Goal: Task Accomplishment & Management: Manage account settings

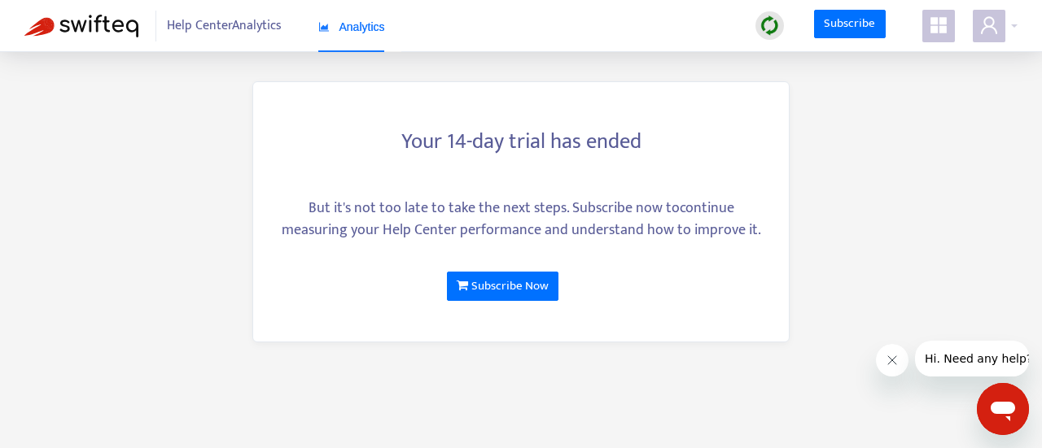
click at [87, 25] on img at bounding box center [81, 26] width 114 height 23
click at [256, 28] on span "Help Center Analytics" at bounding box center [224, 26] width 115 height 31
click at [992, 28] on icon "user" at bounding box center [989, 24] width 16 height 17
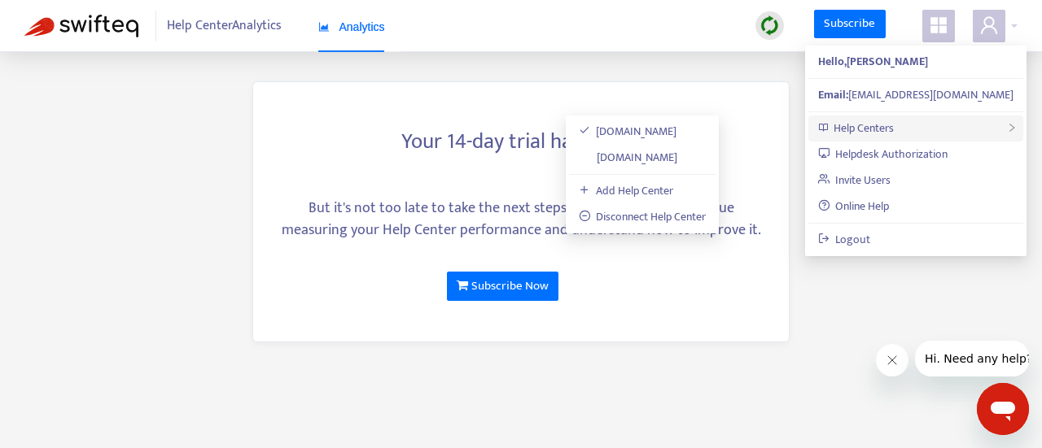
click at [864, 127] on span "Help Centers" at bounding box center [863, 128] width 60 height 19
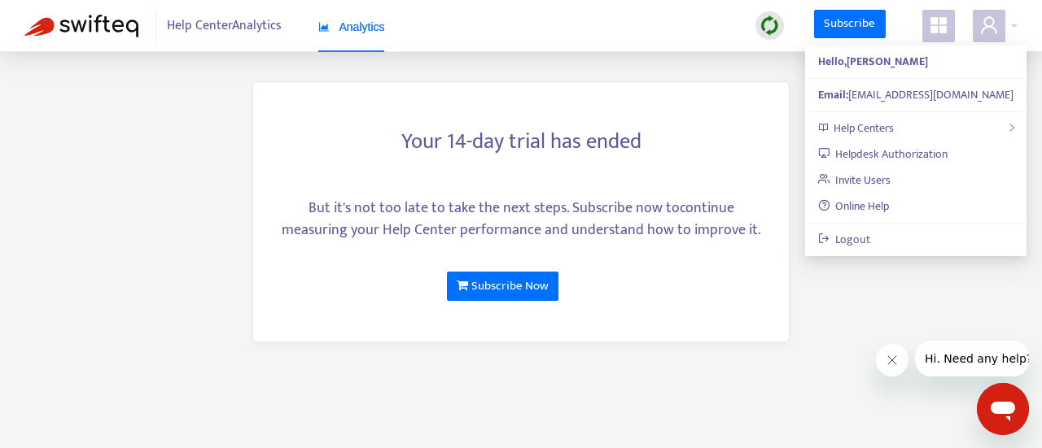
click at [96, 21] on img at bounding box center [81, 26] width 114 height 23
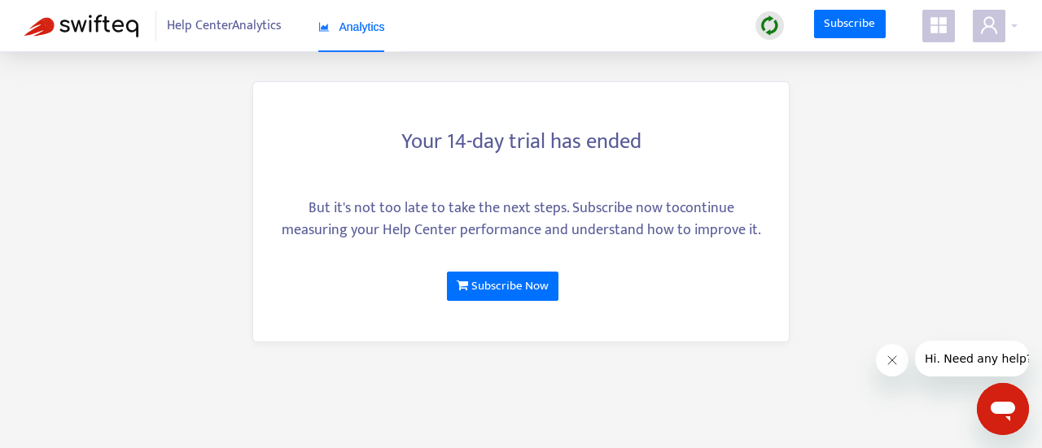
click at [772, 27] on img at bounding box center [769, 25] width 20 height 20
click at [897, 125] on main "Your 14-day trial has ended But it's not too late to take the next steps. Subsc…" at bounding box center [521, 224] width 1042 height 448
click at [996, 28] on icon "user" at bounding box center [989, 25] width 20 height 20
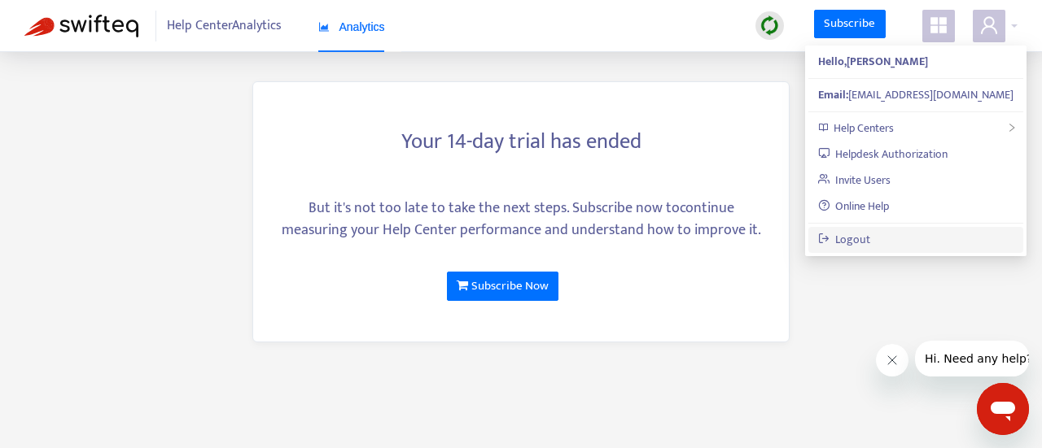
drag, startPoint x: 845, startPoint y: 243, endPoint x: 870, endPoint y: 243, distance: 25.2
click at [846, 243] on link "Logout" at bounding box center [844, 239] width 53 height 19
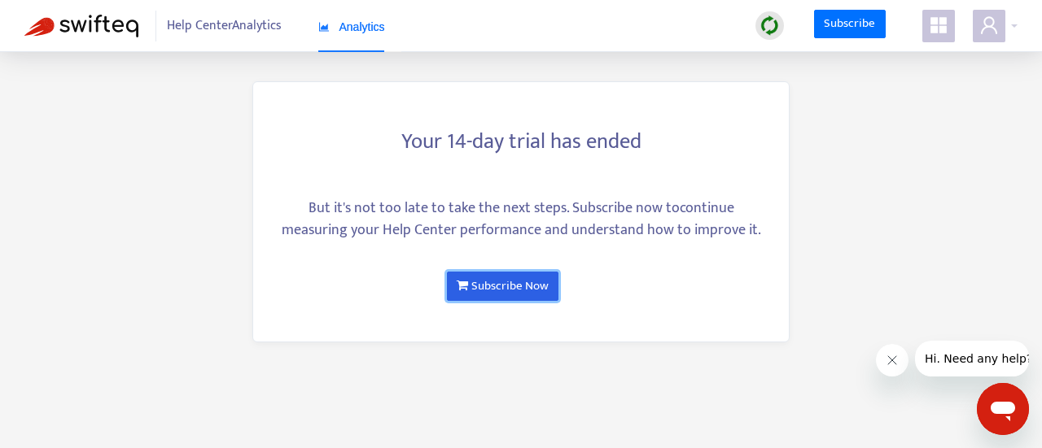
click at [510, 291] on link "Subscribe Now" at bounding box center [503, 286] width 112 height 29
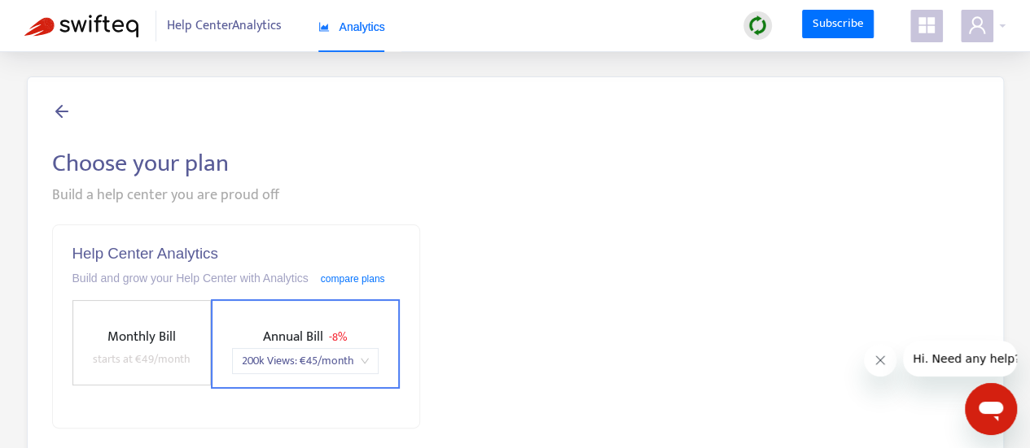
click at [929, 30] on icon "appstore" at bounding box center [926, 25] width 16 height 16
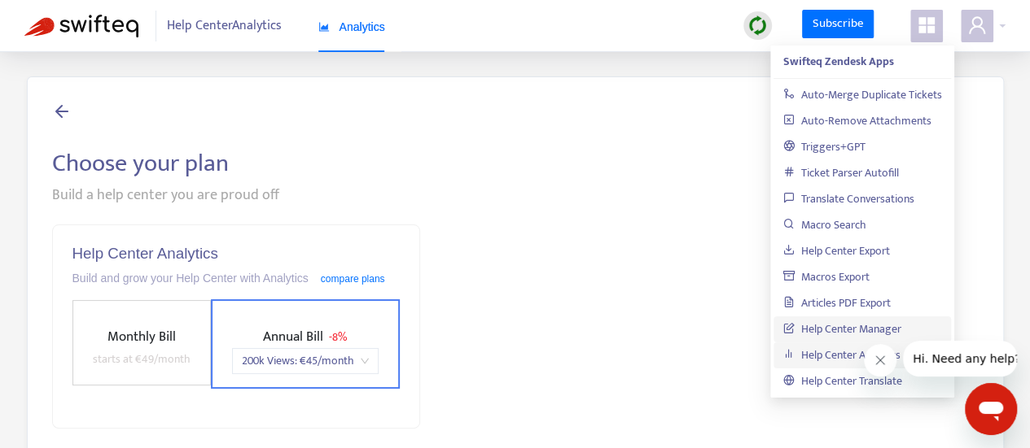
click at [844, 326] on link "Help Center Manager" at bounding box center [842, 329] width 118 height 19
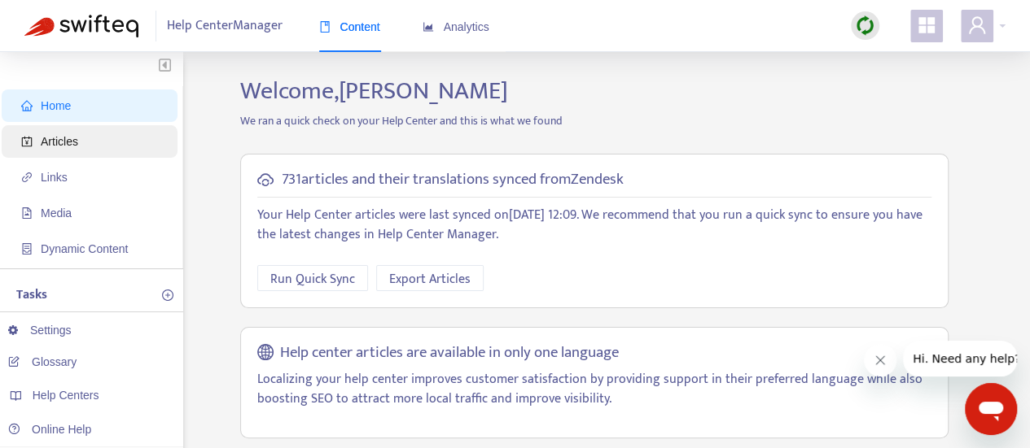
click at [59, 139] on span "Articles" at bounding box center [59, 141] width 37 height 13
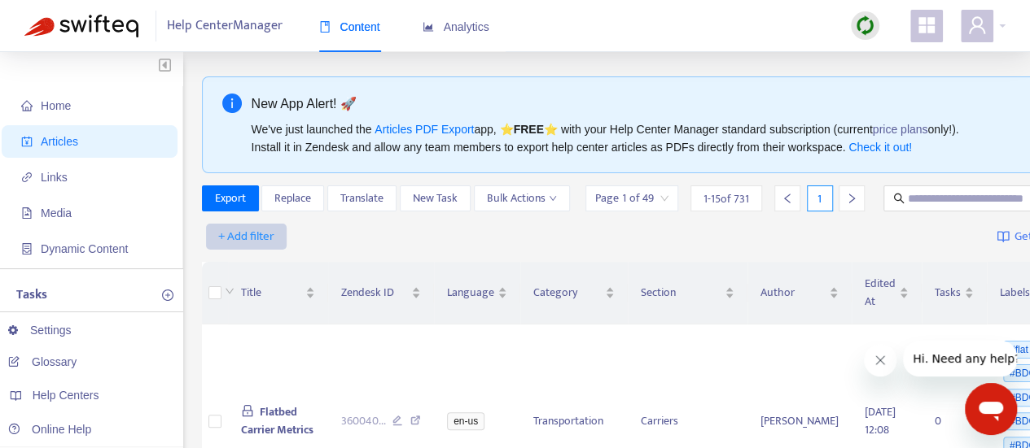
click at [250, 247] on span "+ Add filter" at bounding box center [246, 237] width 56 height 20
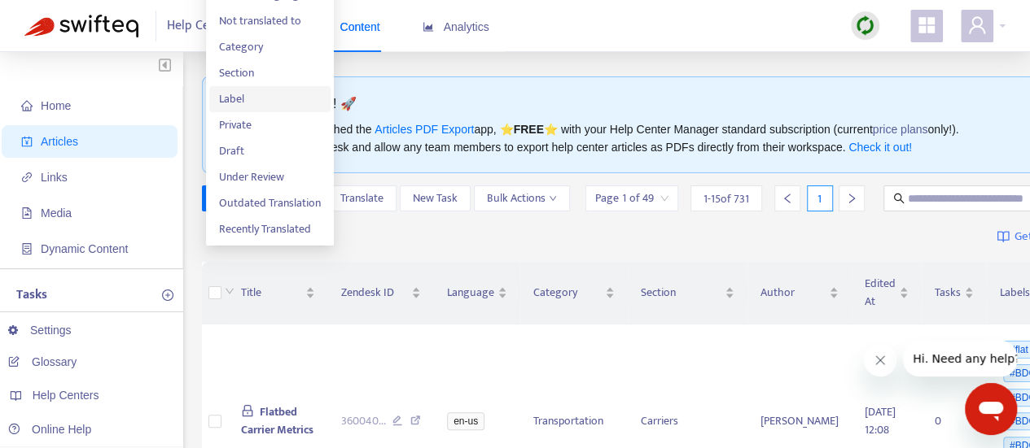
click at [273, 98] on span "Label" at bounding box center [270, 99] width 102 height 18
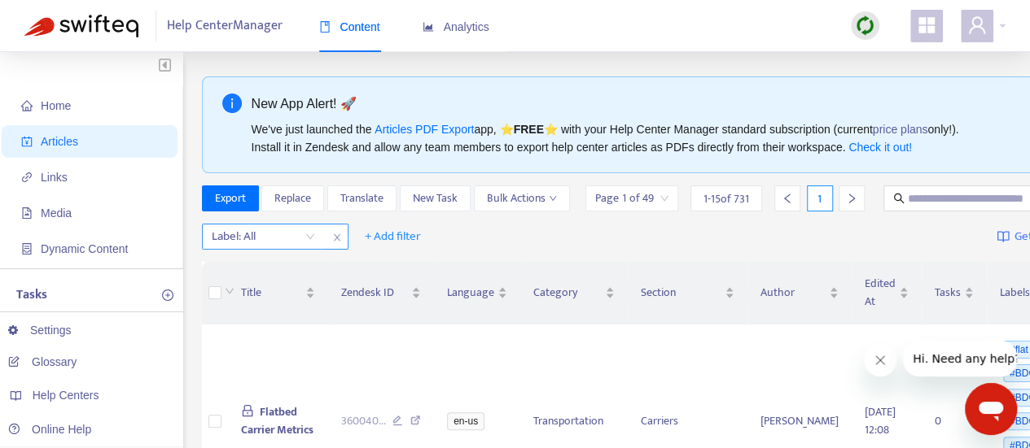
click at [308, 249] on div "Label: All" at bounding box center [263, 237] width 121 height 24
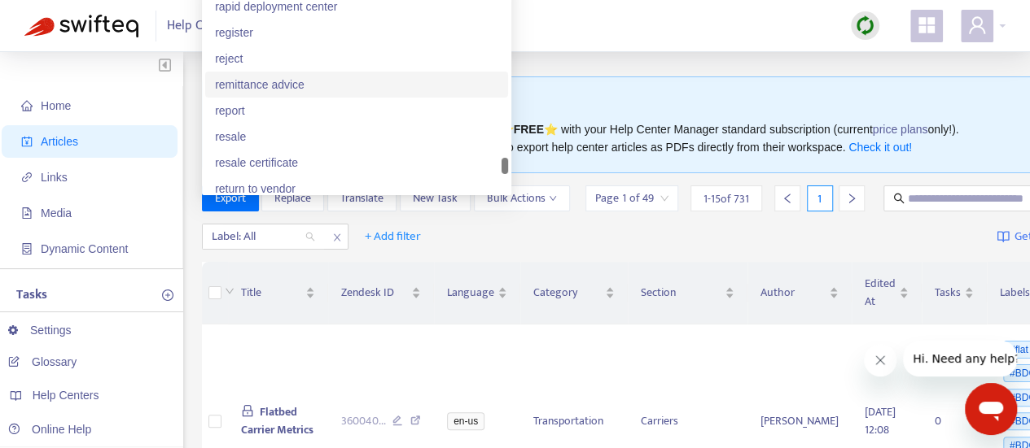
scroll to position [12615, 0]
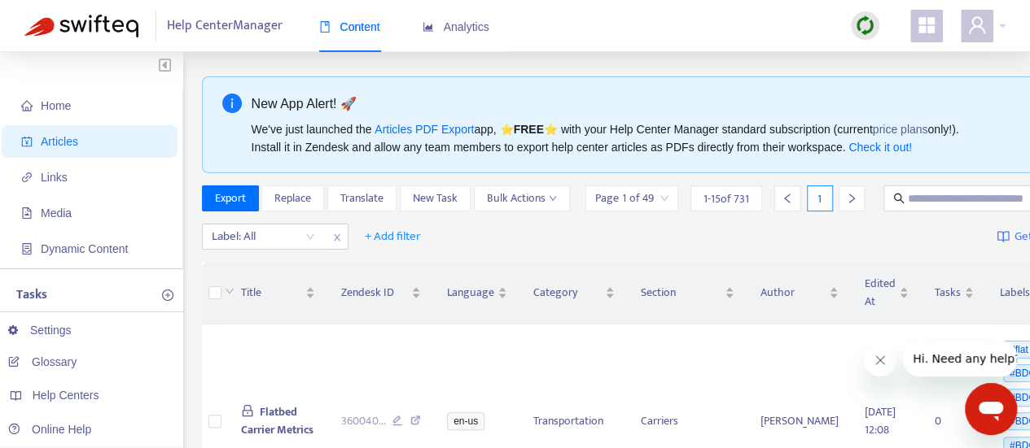
click at [638, 256] on div "Label: All + Add filter Getting started with Articles" at bounding box center [680, 237] width 956 height 38
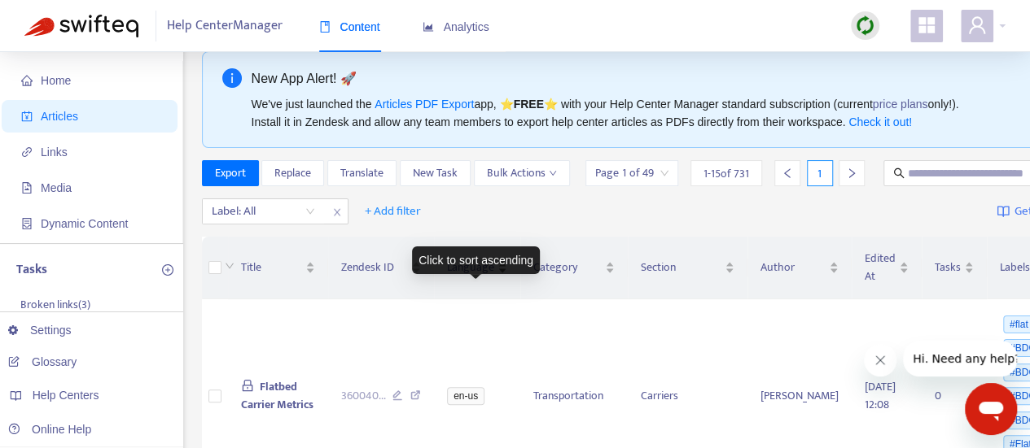
scroll to position [0, 0]
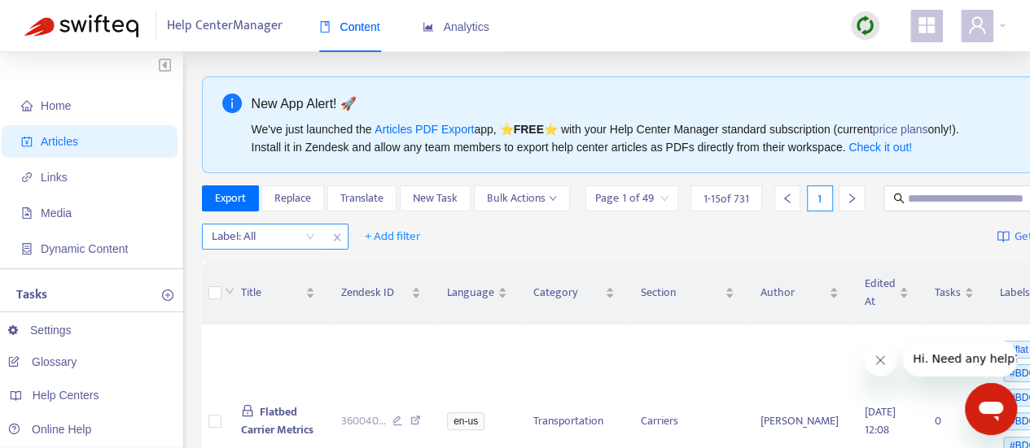
click at [339, 242] on icon "close" at bounding box center [336, 237] width 7 height 7
click at [256, 247] on span "+ Add filter" at bounding box center [246, 237] width 56 height 20
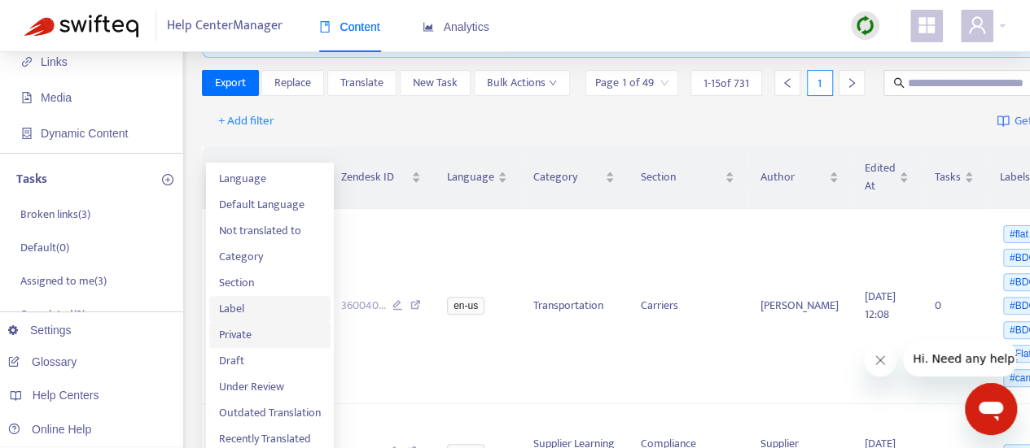
scroll to position [81, 0]
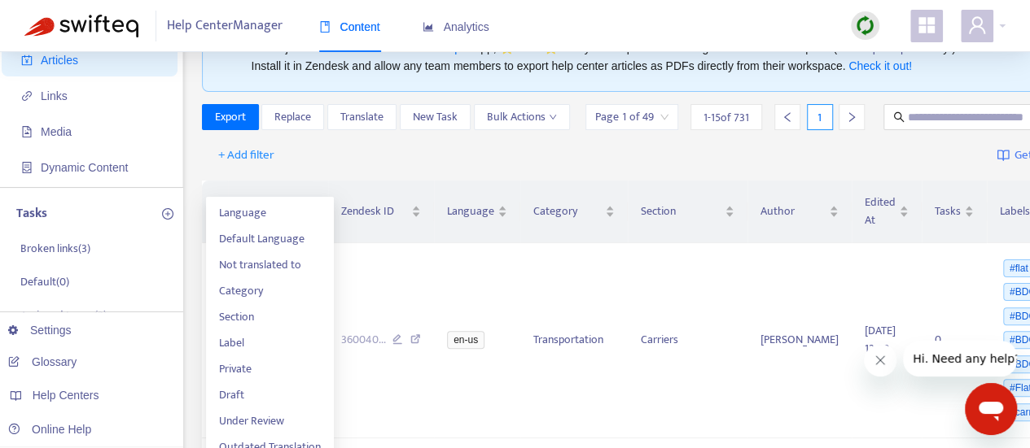
click at [422, 173] on div "+ Add filter Getting started with Articles" at bounding box center [680, 156] width 956 height 38
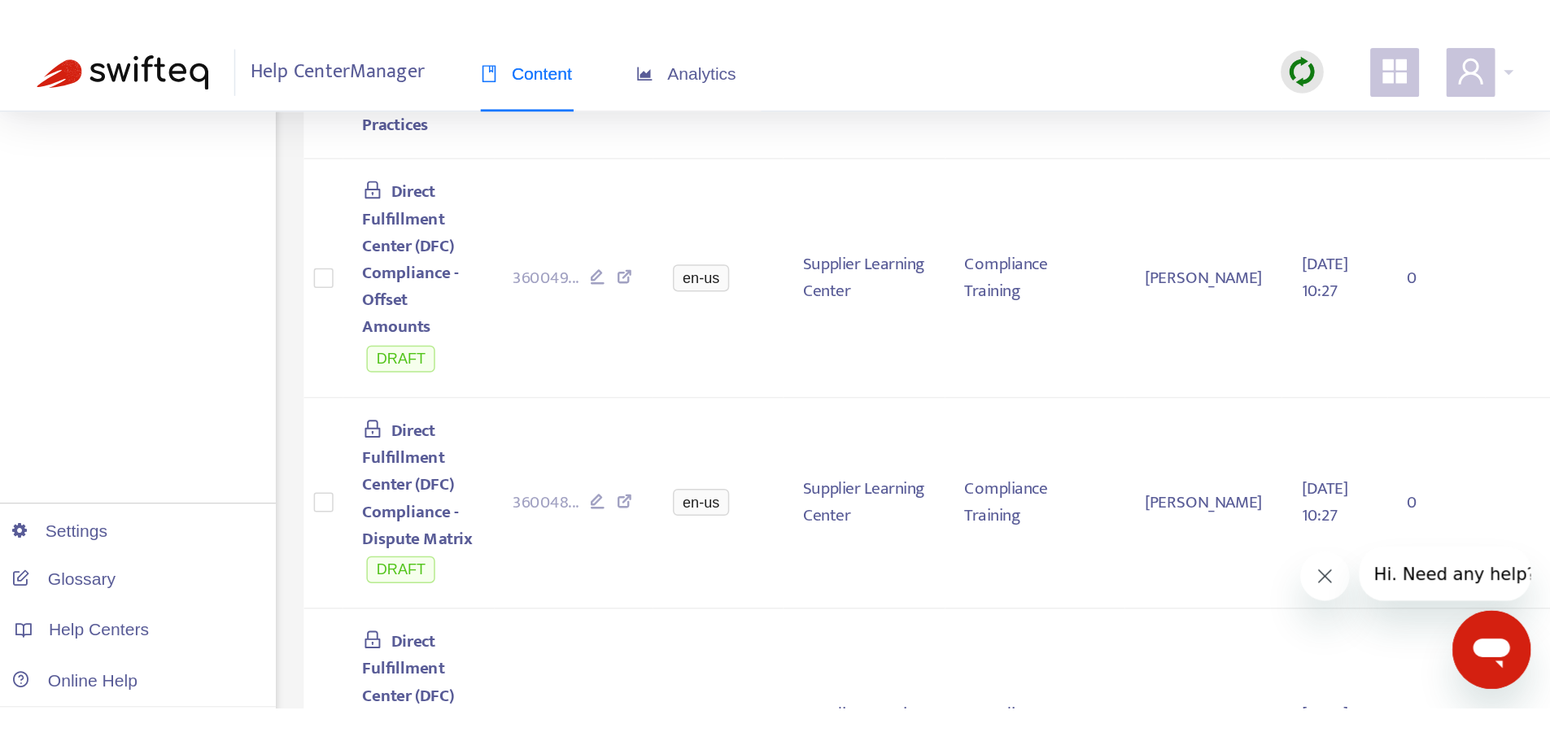
scroll to position [793, 0]
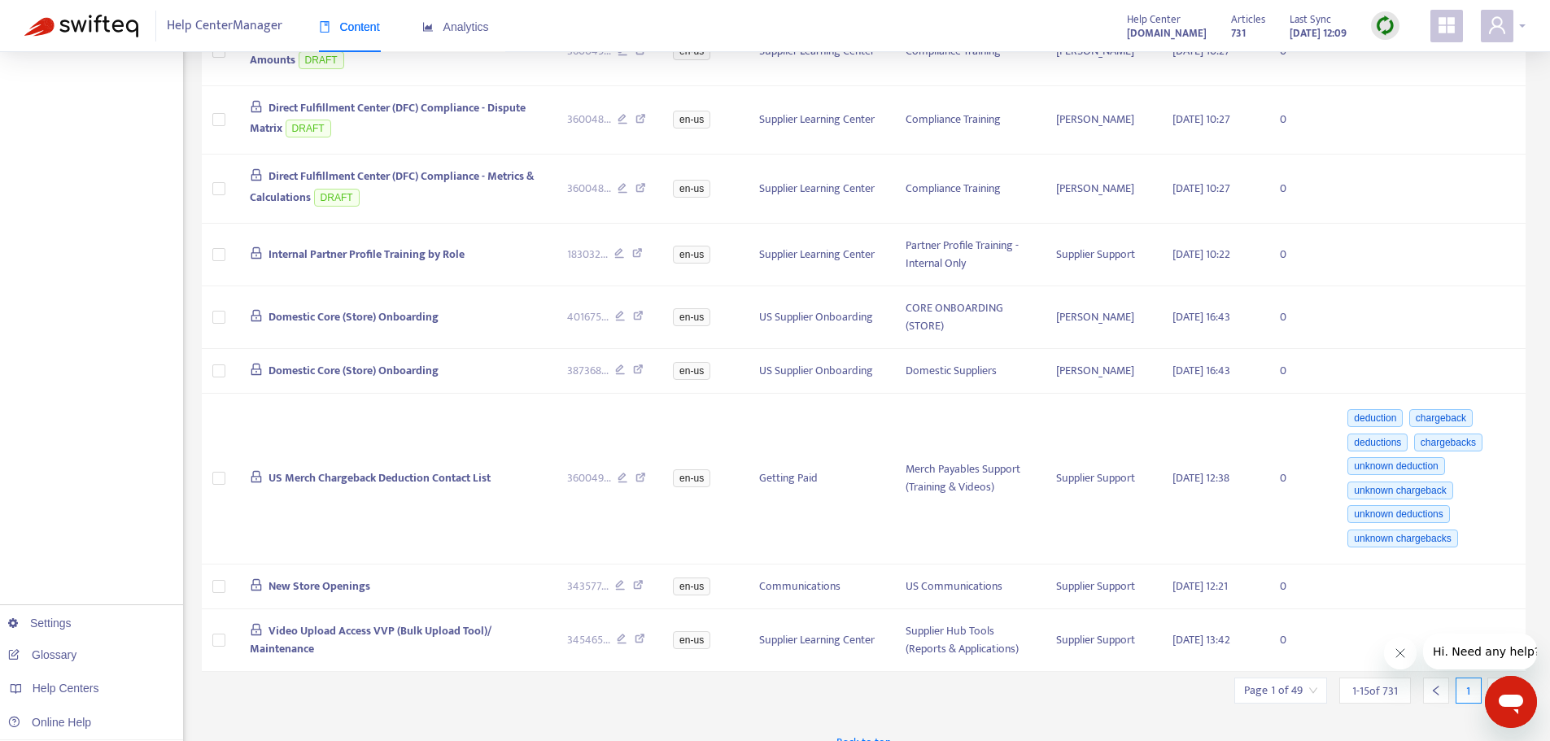
click at [1041, 37] on span at bounding box center [1497, 26] width 33 height 33
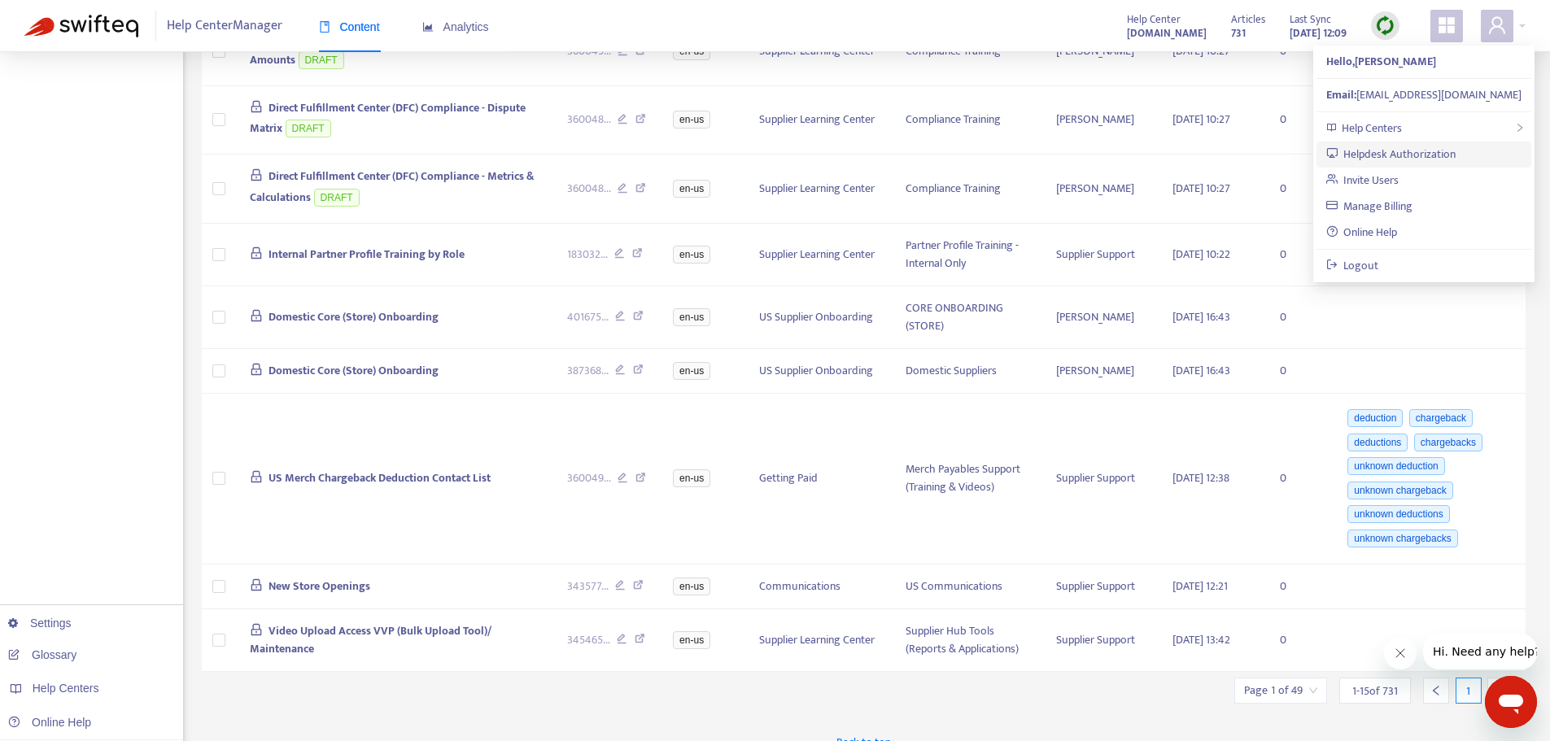
click at [1041, 153] on link "Helpdesk Authorization" at bounding box center [1392, 154] width 130 height 19
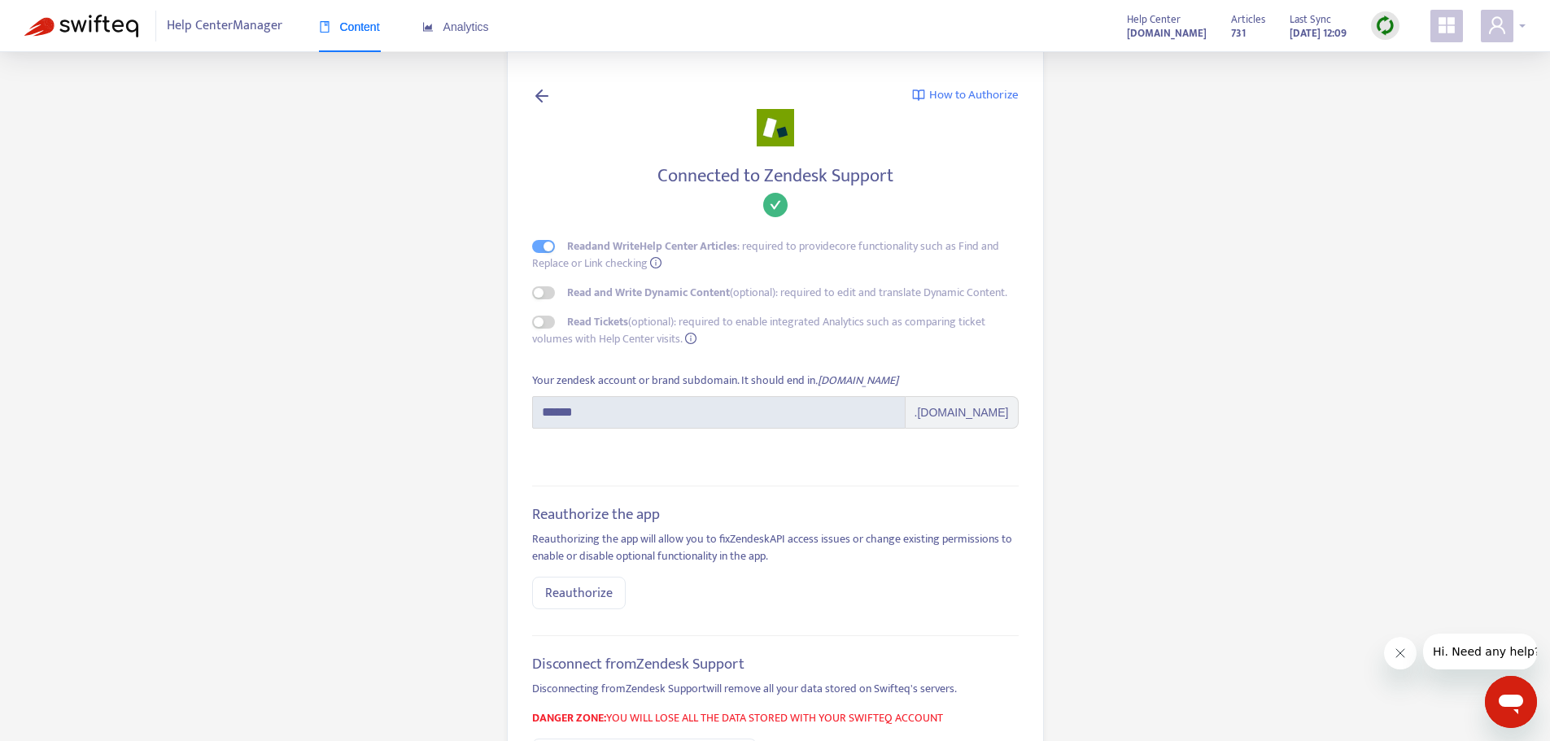
click at [1041, 24] on icon "user" at bounding box center [1498, 25] width 20 height 20
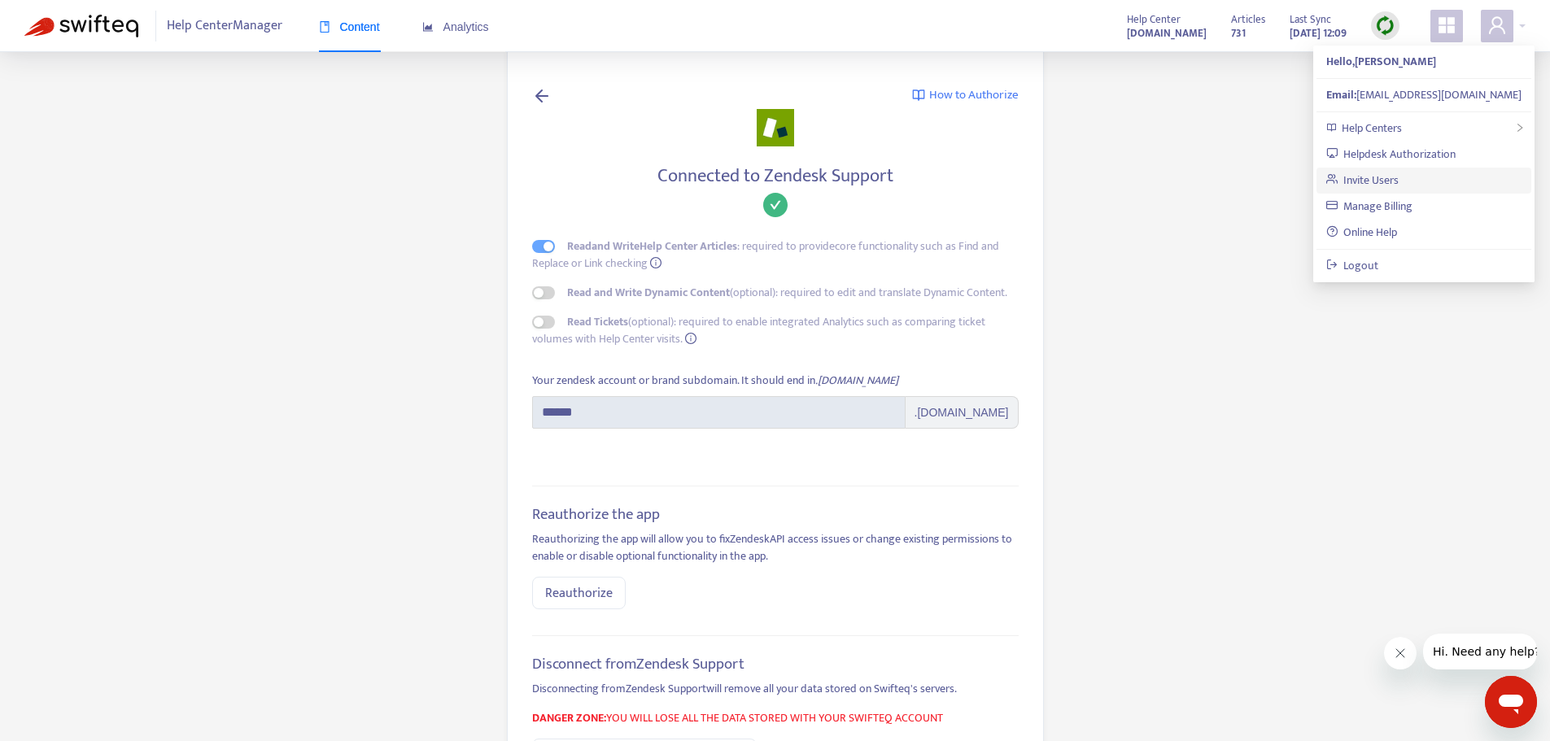
click at [1041, 177] on link "Invite Users" at bounding box center [1363, 180] width 73 height 19
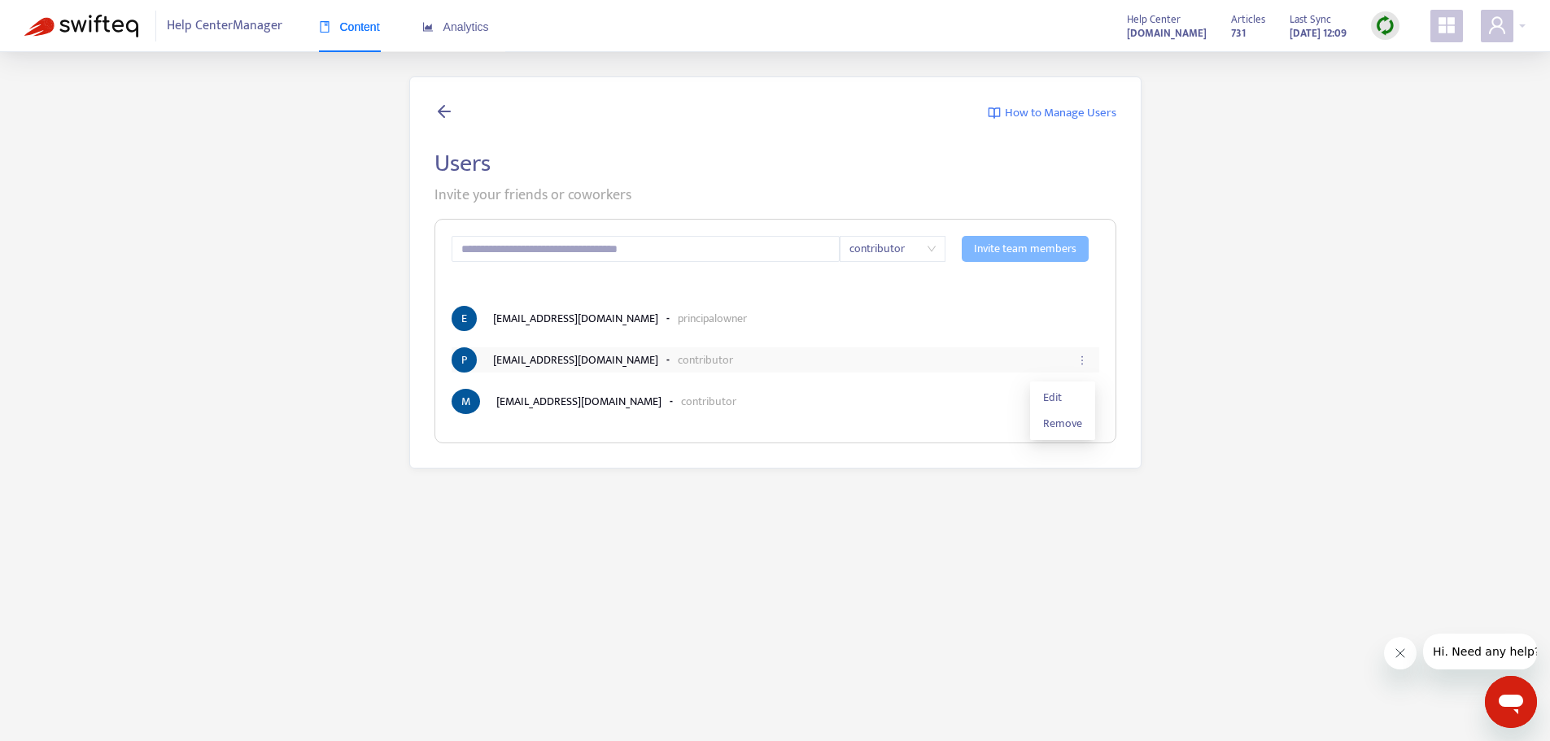
click at [1041, 363] on icon "ellipsis" at bounding box center [1082, 360] width 11 height 11
click at [1041, 398] on span "Edit" at bounding box center [1062, 398] width 39 height 18
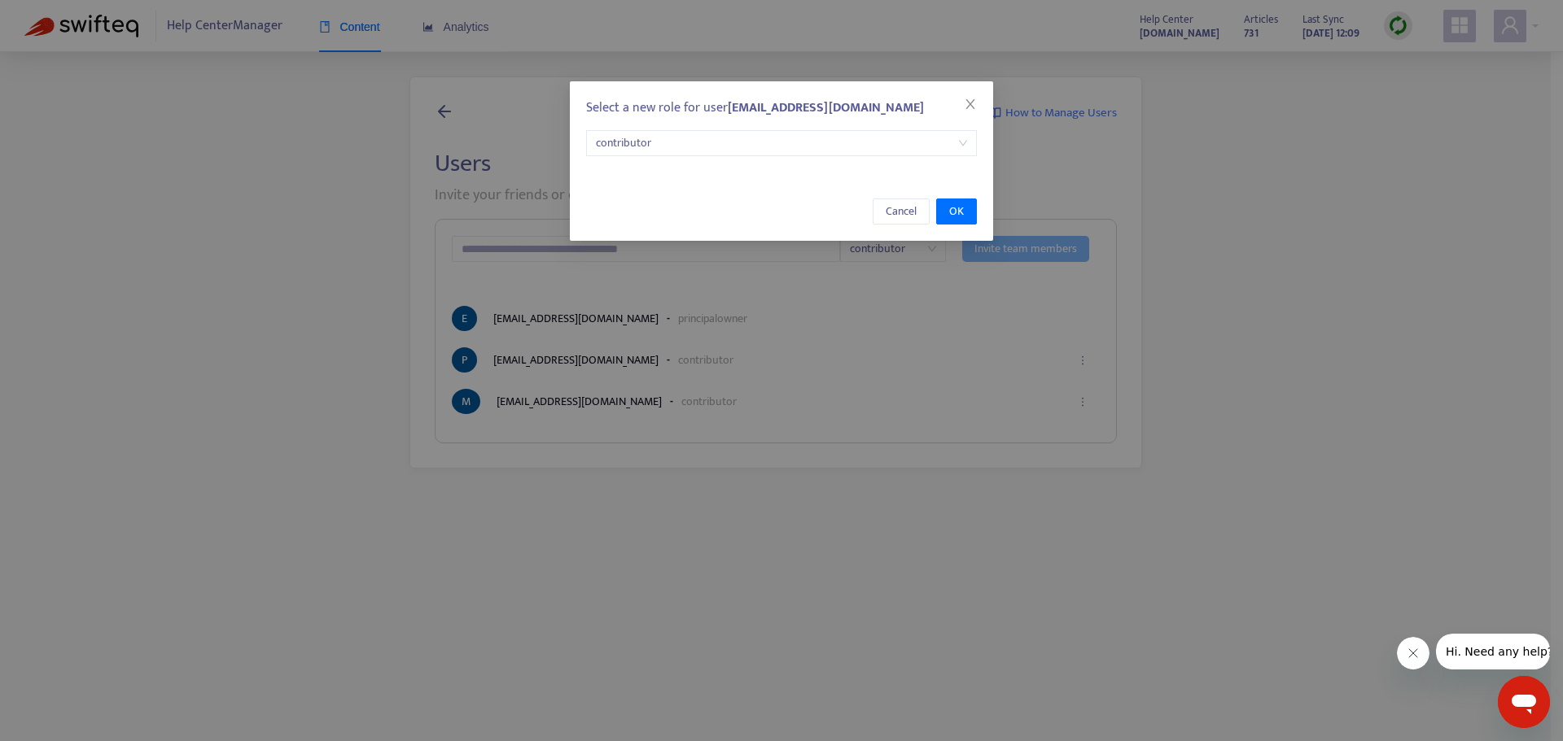
click at [964, 142] on span "contributor" at bounding box center [781, 143] width 371 height 24
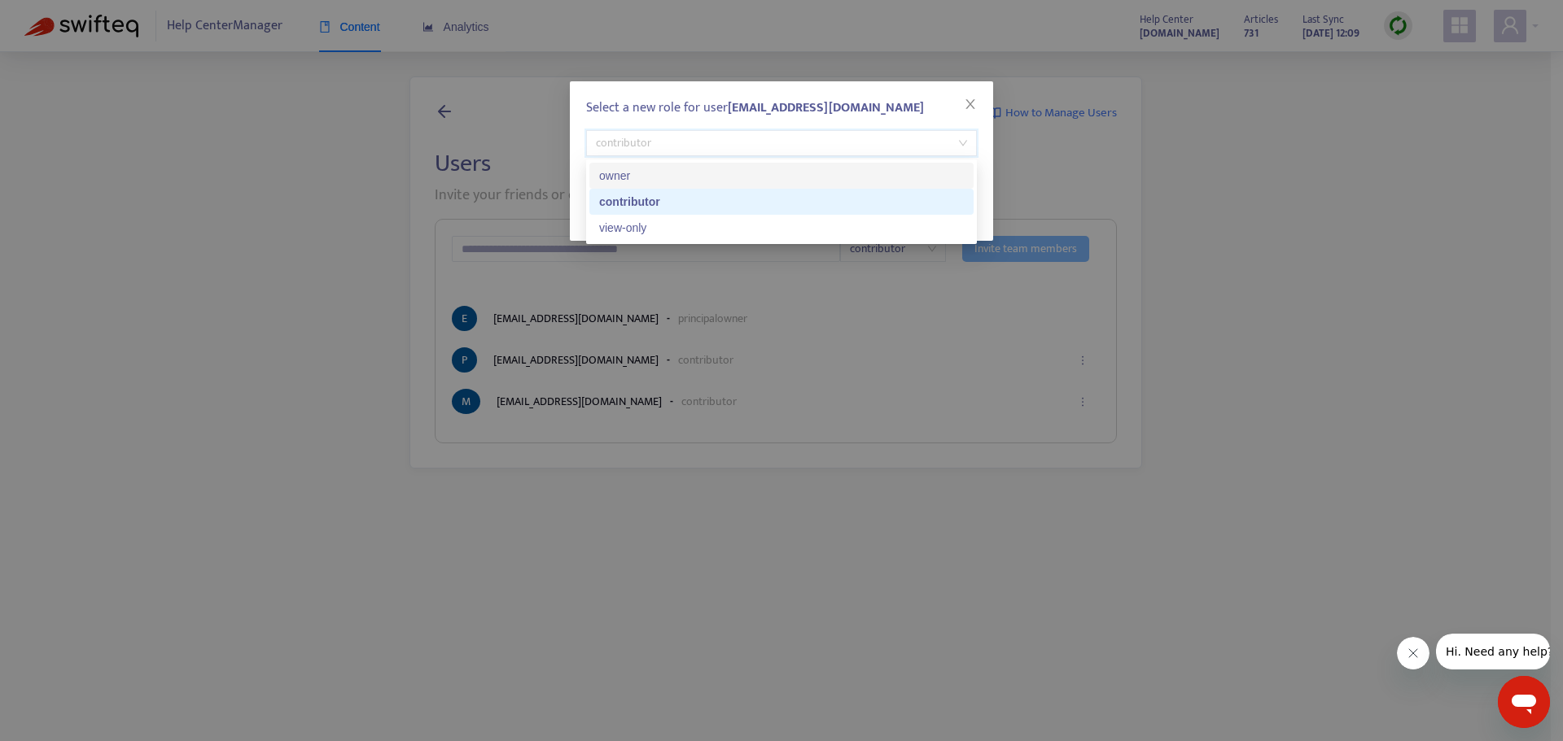
click at [671, 178] on div "owner" at bounding box center [781, 176] width 365 height 18
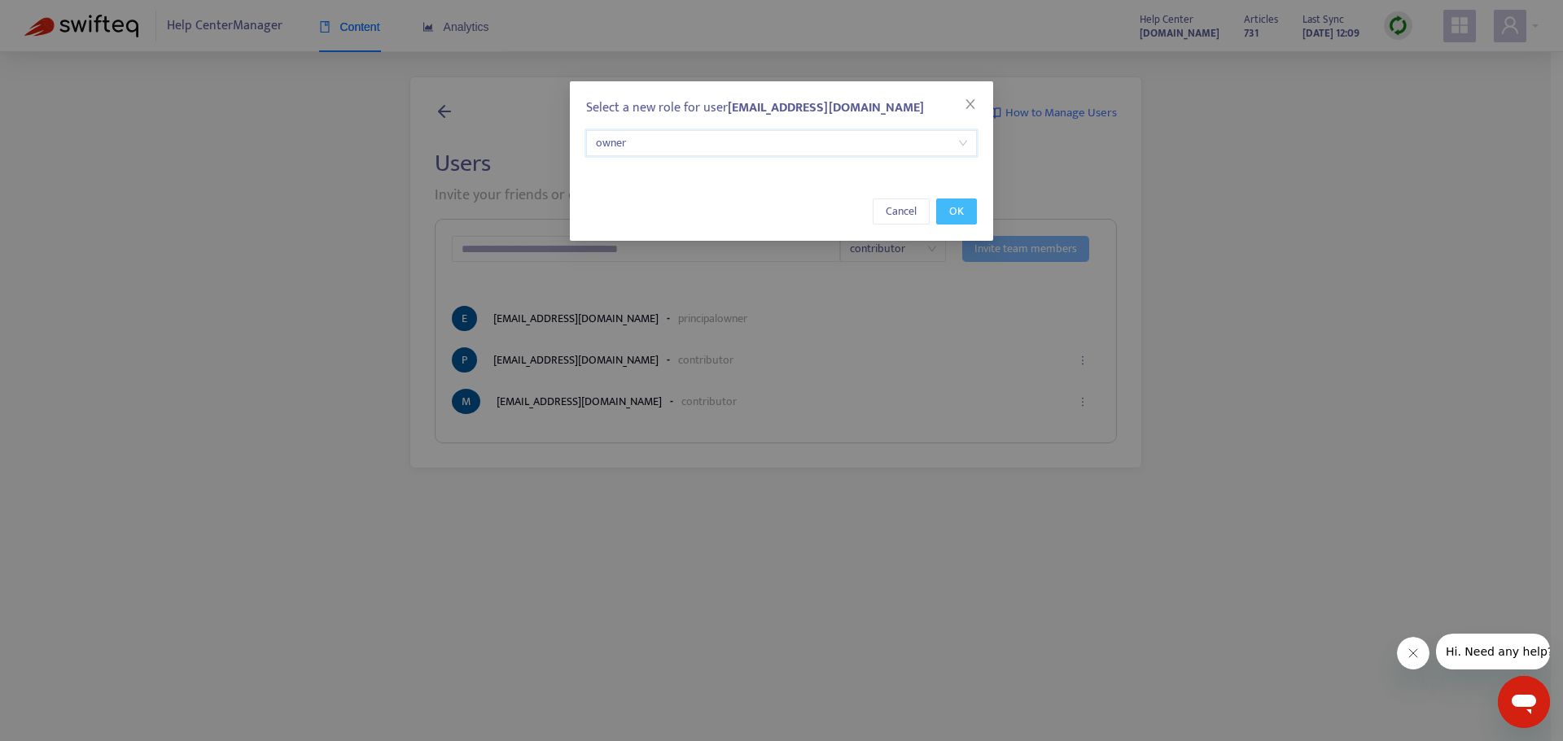
click at [951, 209] on span "OK" at bounding box center [956, 212] width 15 height 18
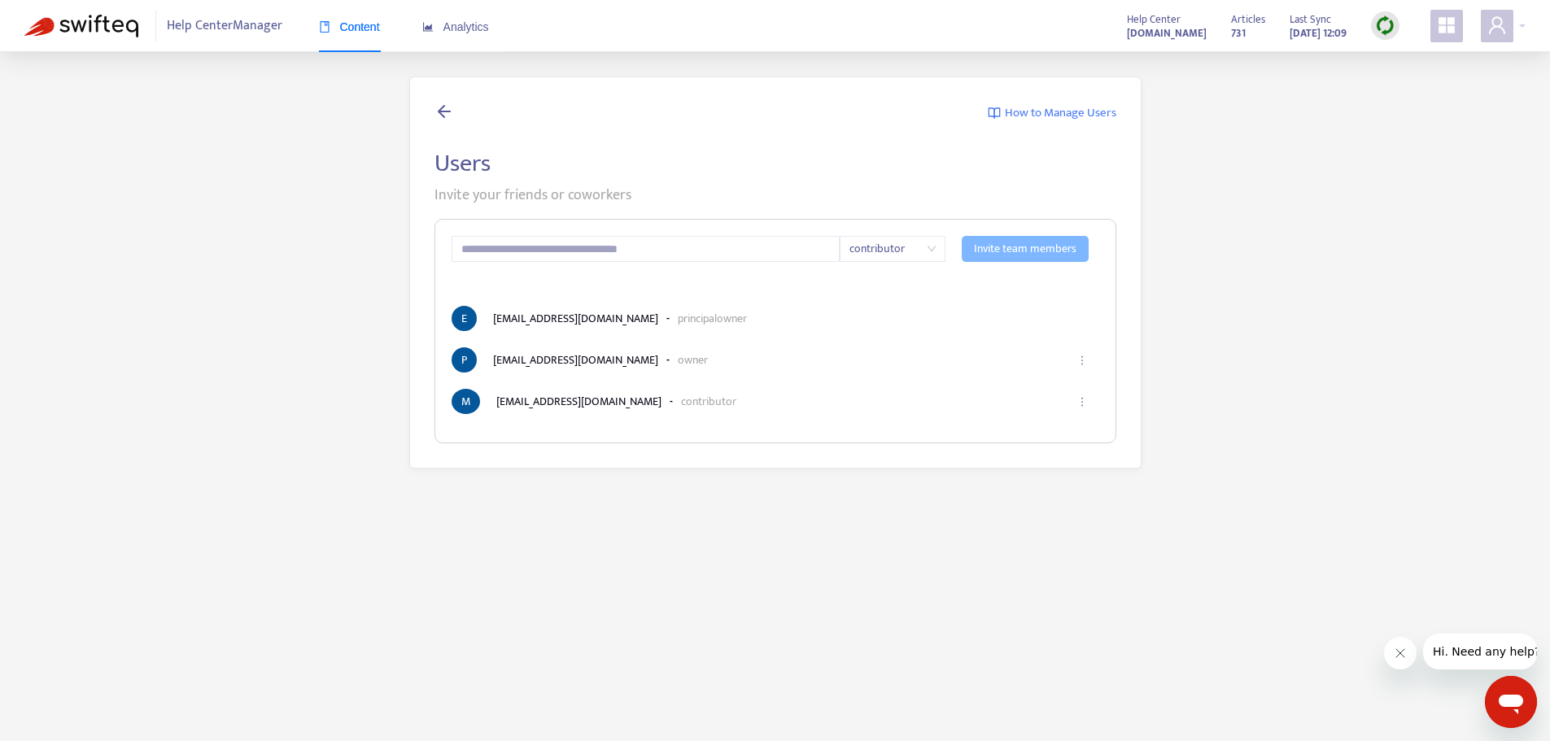
click at [444, 112] on icon at bounding box center [445, 111] width 20 height 20
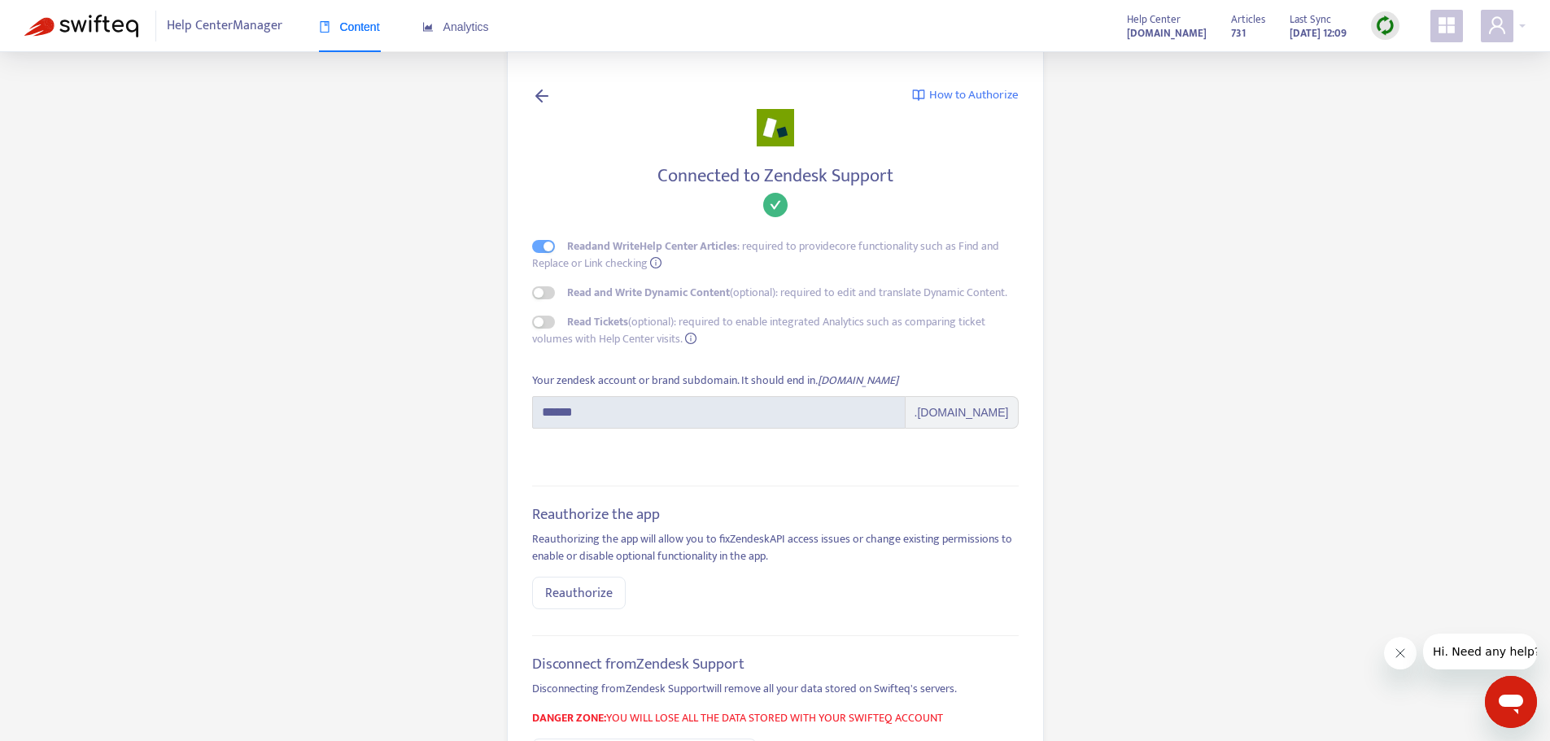
click at [1041, 226] on main "How to Authorize Connected to Zendesk Support Read and Write Help Center Articl…" at bounding box center [775, 437] width 1550 height 874
